Goal: Check status: Check status

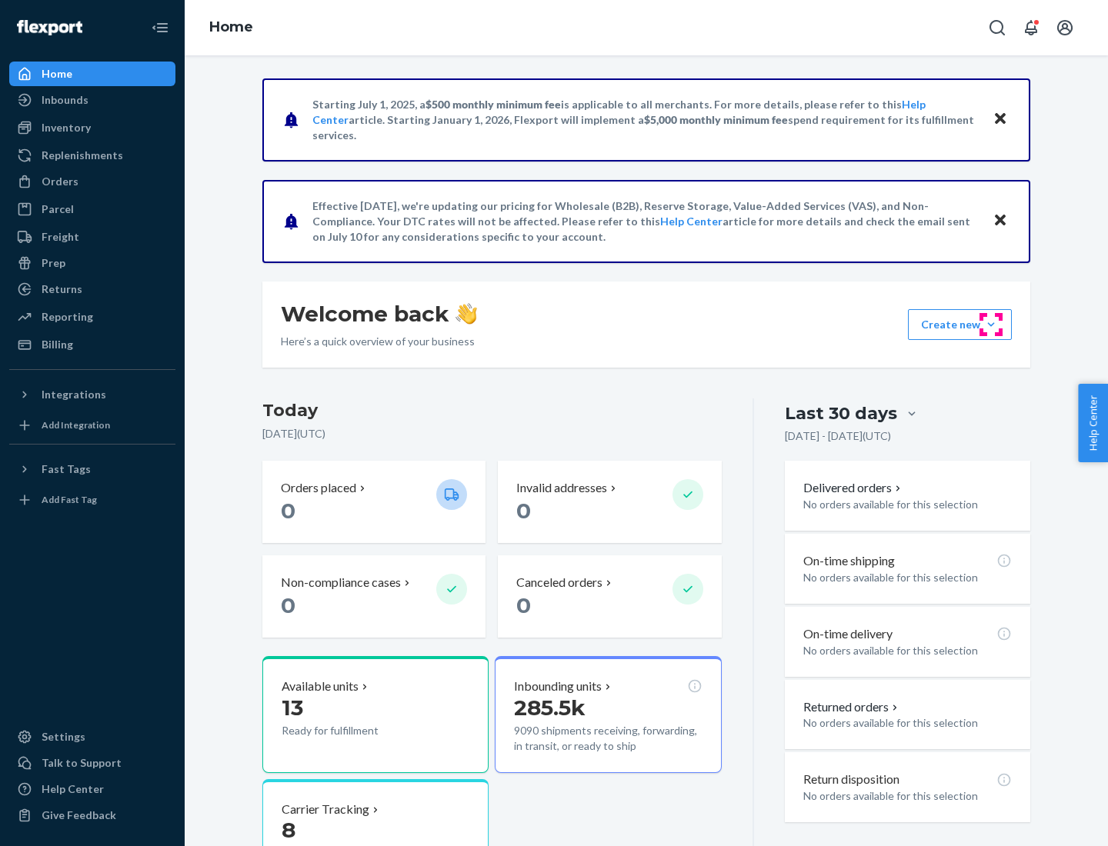
click at [991, 325] on button "Create new Create new inbound Create new order Create new product" at bounding box center [960, 324] width 104 height 31
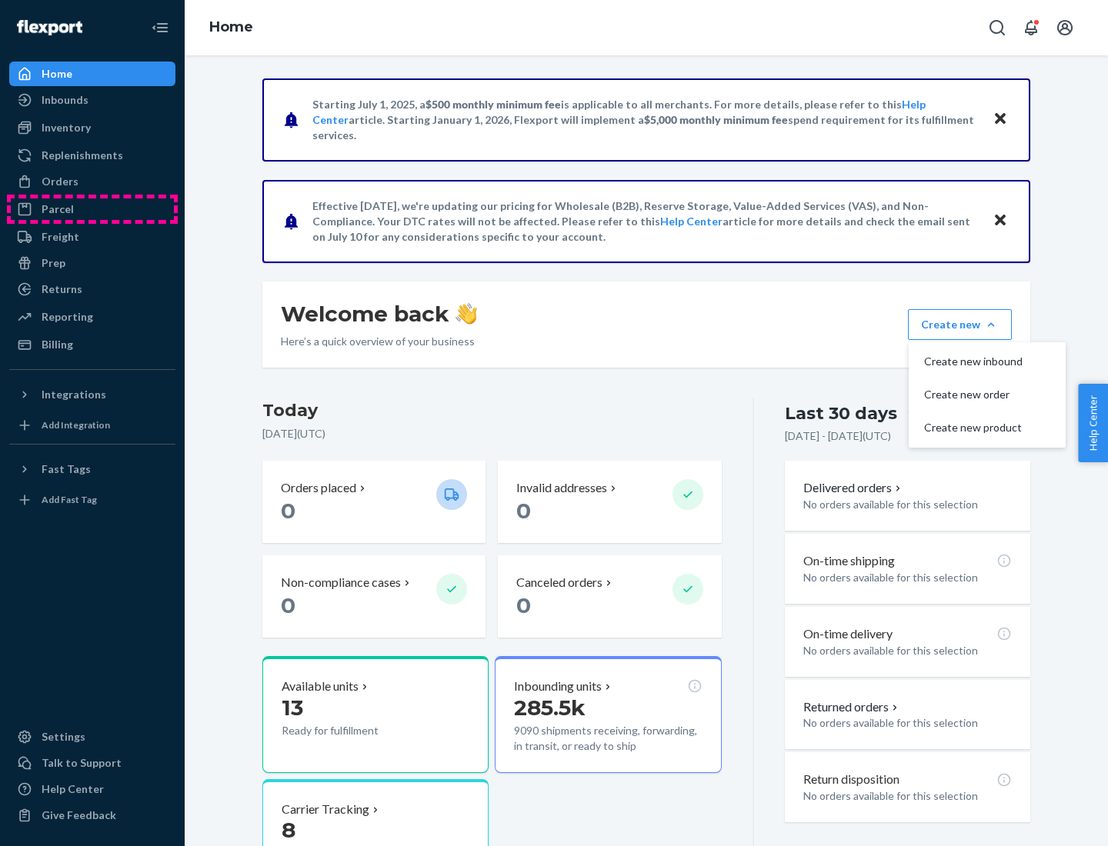
click at [92, 209] on div "Parcel" at bounding box center [92, 209] width 163 height 22
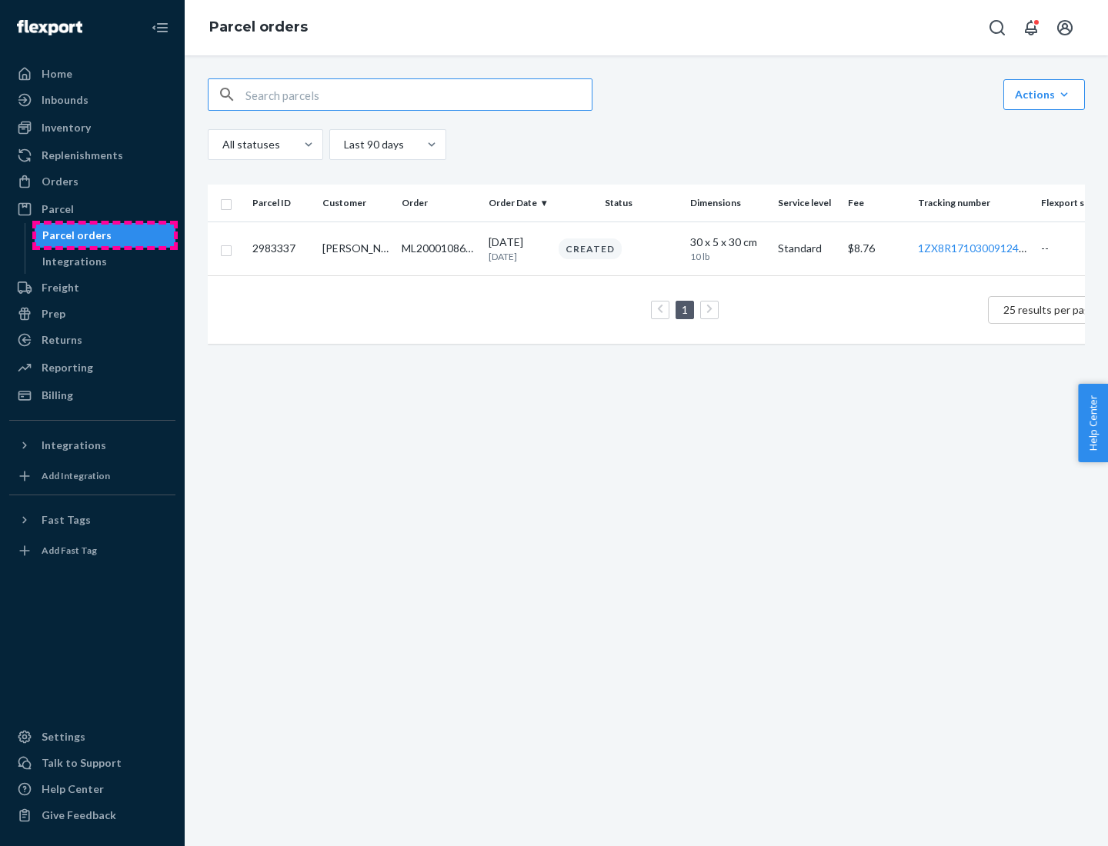
click at [105, 235] on div "Parcel orders" at bounding box center [76, 235] width 69 height 15
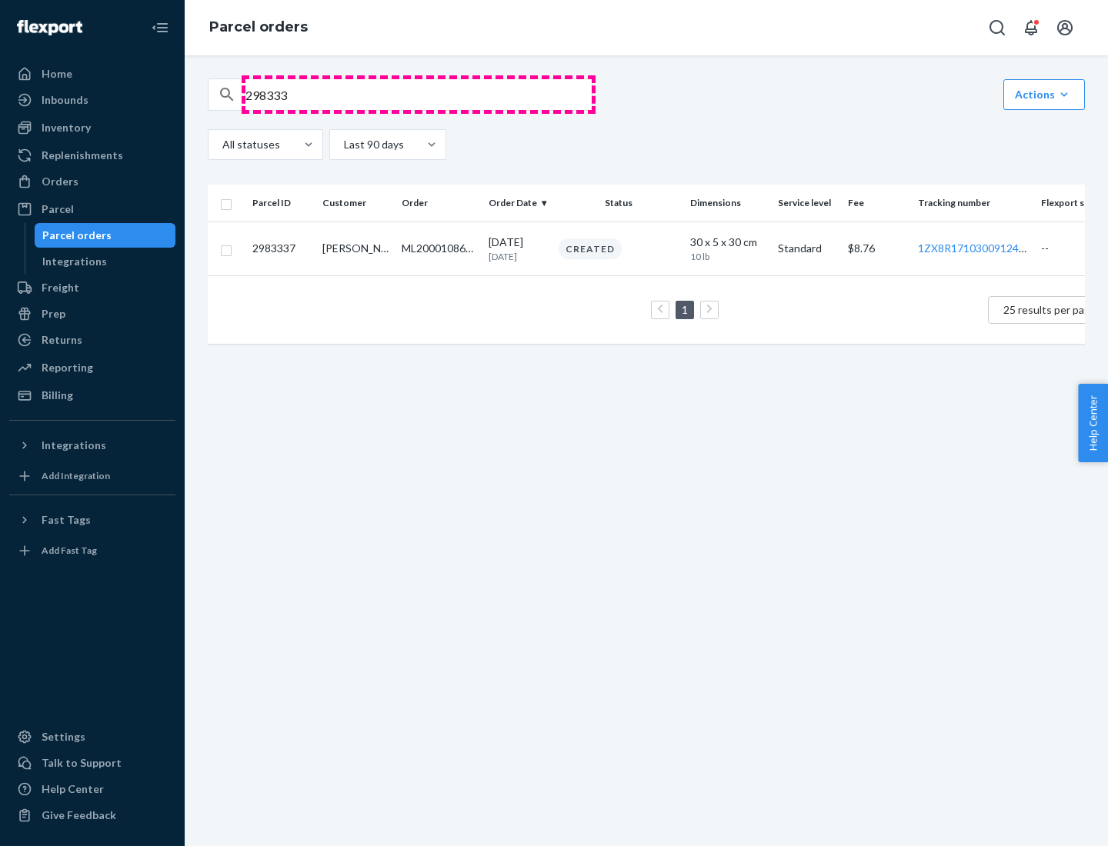
type input "2983337"
click at [658, 255] on div "Created" at bounding box center [617, 248] width 125 height 21
